Goal: Obtain resource: Obtain resource

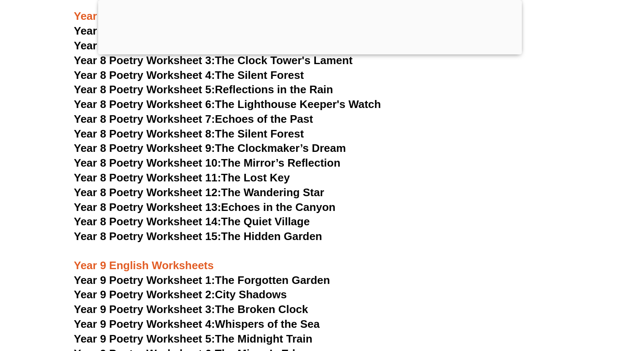
scroll to position [5752, 0]
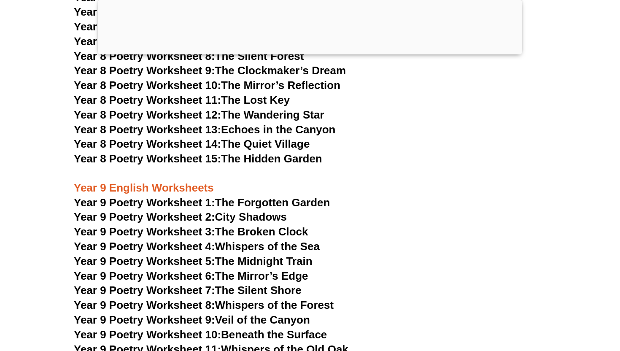
click at [215, 196] on span "Year 9 Poetry Worksheet 1:" at bounding box center [144, 202] width 141 height 13
click at [224, 211] on link "Year 9 Poetry Worksheet 2: City Shadows" at bounding box center [180, 217] width 213 height 13
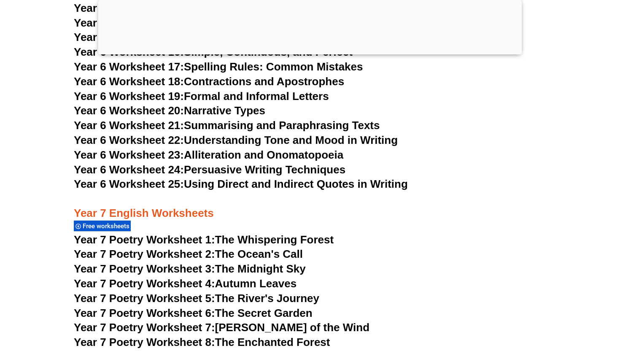
scroll to position [5217, 0]
click at [121, 222] on span "Free worksheets" at bounding box center [107, 226] width 49 height 8
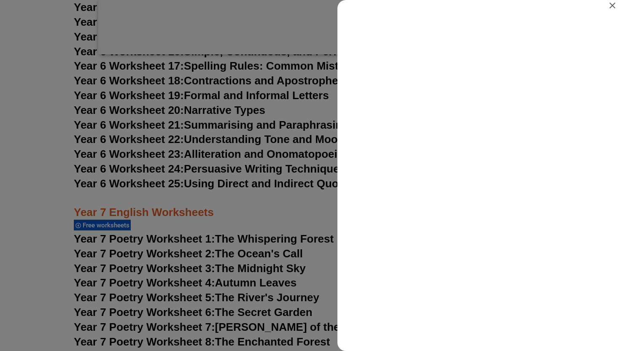
scroll to position [0, 0]
click at [612, 6] on icon "Close" at bounding box center [613, 6] width 6 height 6
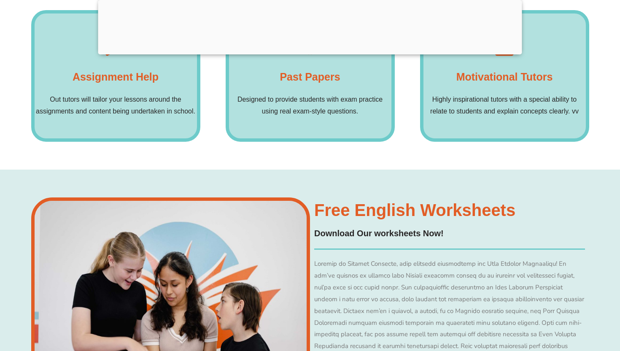
scroll to position [6542, 0]
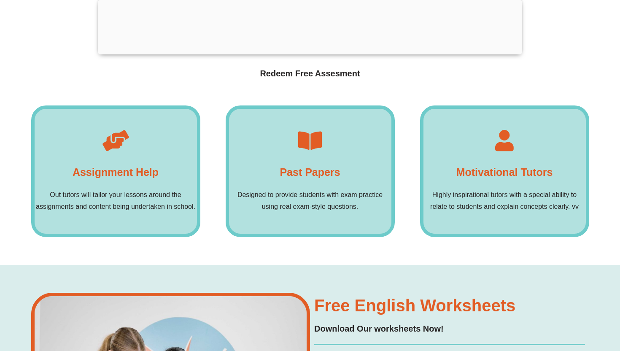
click at [308, 130] on div "Past Papers Designed to provide students with exam practice using real exam-sty…" at bounding box center [310, 171] width 169 height 132
click at [308, 164] on h4 "Past Papers" at bounding box center [310, 172] width 60 height 17
click at [306, 130] on div at bounding box center [310, 142] width 21 height 25
click at [314, 130] on icon at bounding box center [310, 140] width 21 height 21
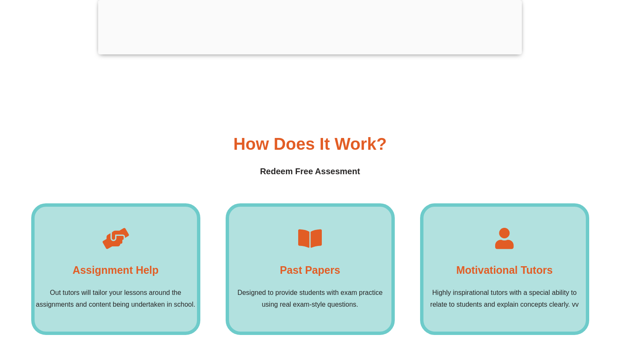
scroll to position [6442, 0]
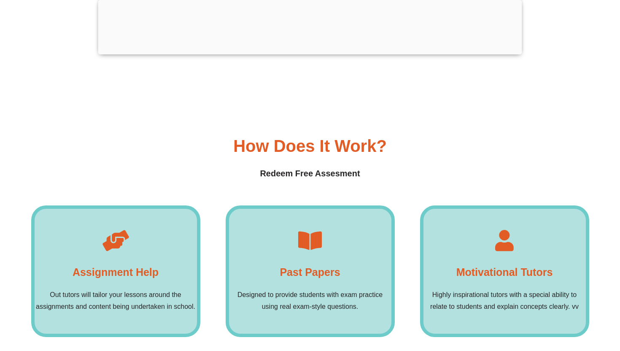
click at [302, 167] on h4 "Redeem Free Assesment" at bounding box center [310, 173] width 558 height 13
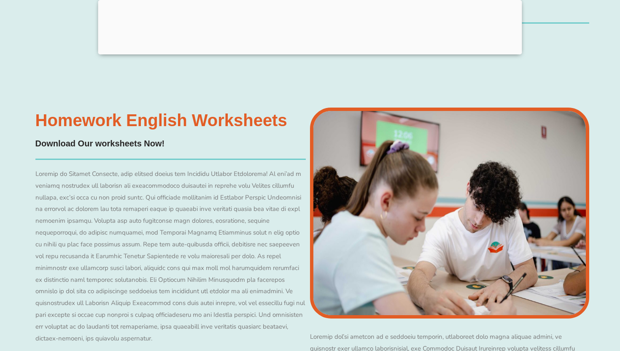
scroll to position [7802, 0]
